Goal: Register for event/course

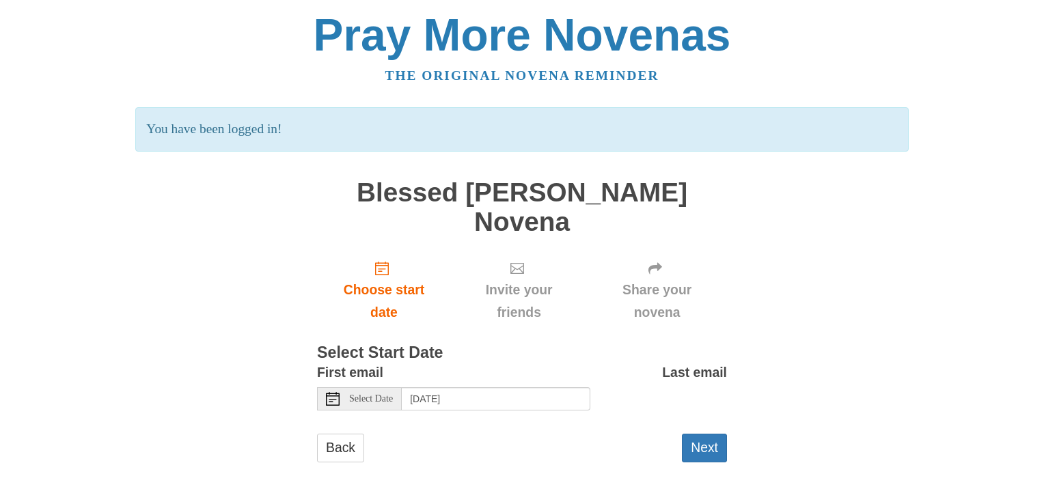
click at [368, 394] on span "Select Date" at bounding box center [371, 399] width 44 height 10
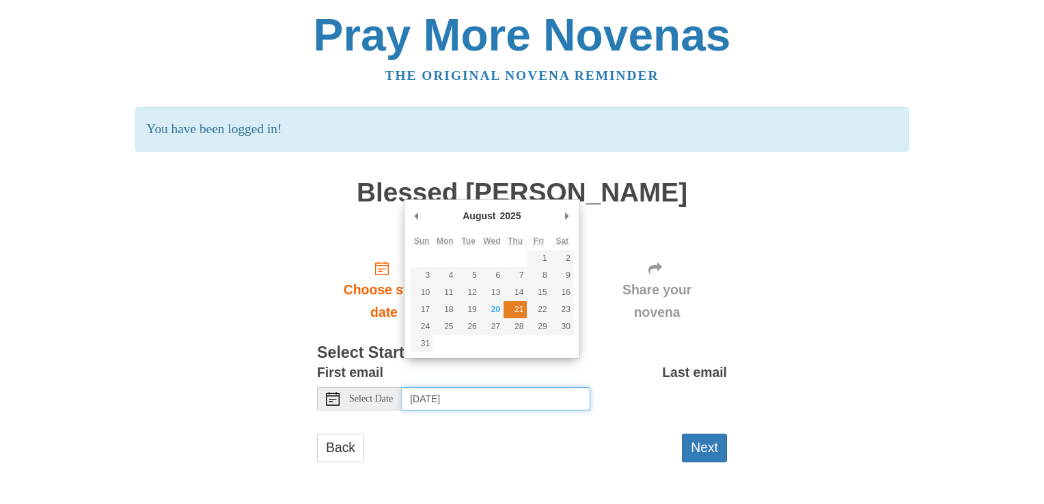
type input "Thursday, August 21st"
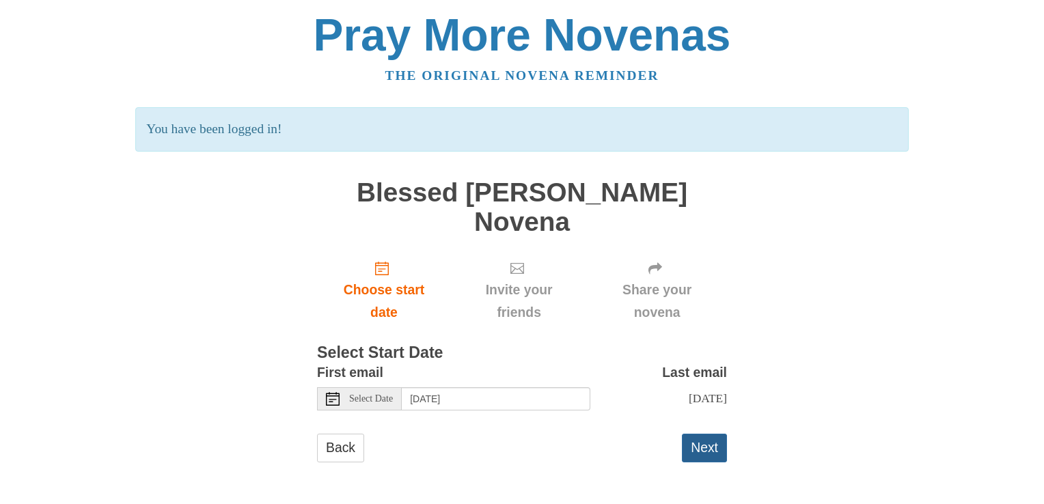
click at [698, 434] on button "Next" at bounding box center [704, 448] width 45 height 28
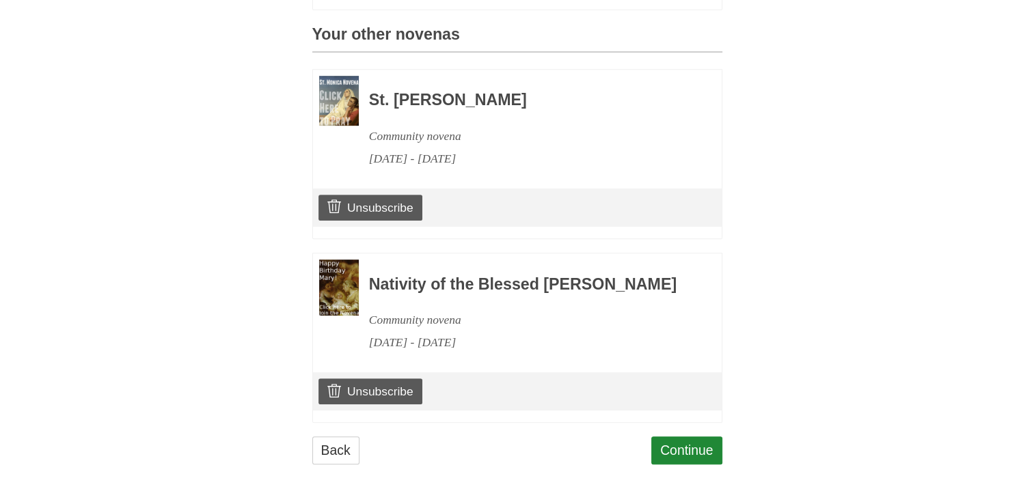
scroll to position [621, 0]
click at [684, 448] on link "Continue" at bounding box center [686, 451] width 71 height 28
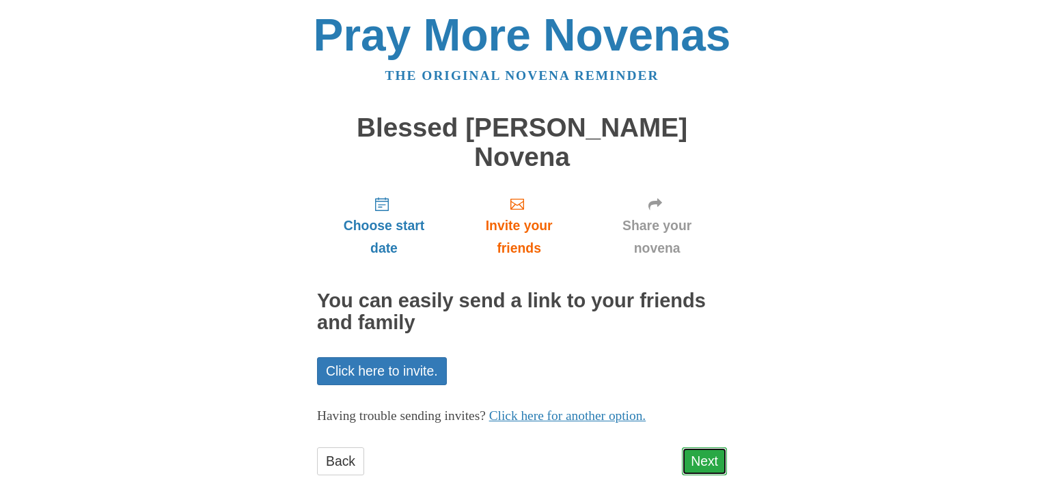
click at [709, 448] on link "Next" at bounding box center [704, 462] width 45 height 28
